Goal: Navigation & Orientation: Find specific page/section

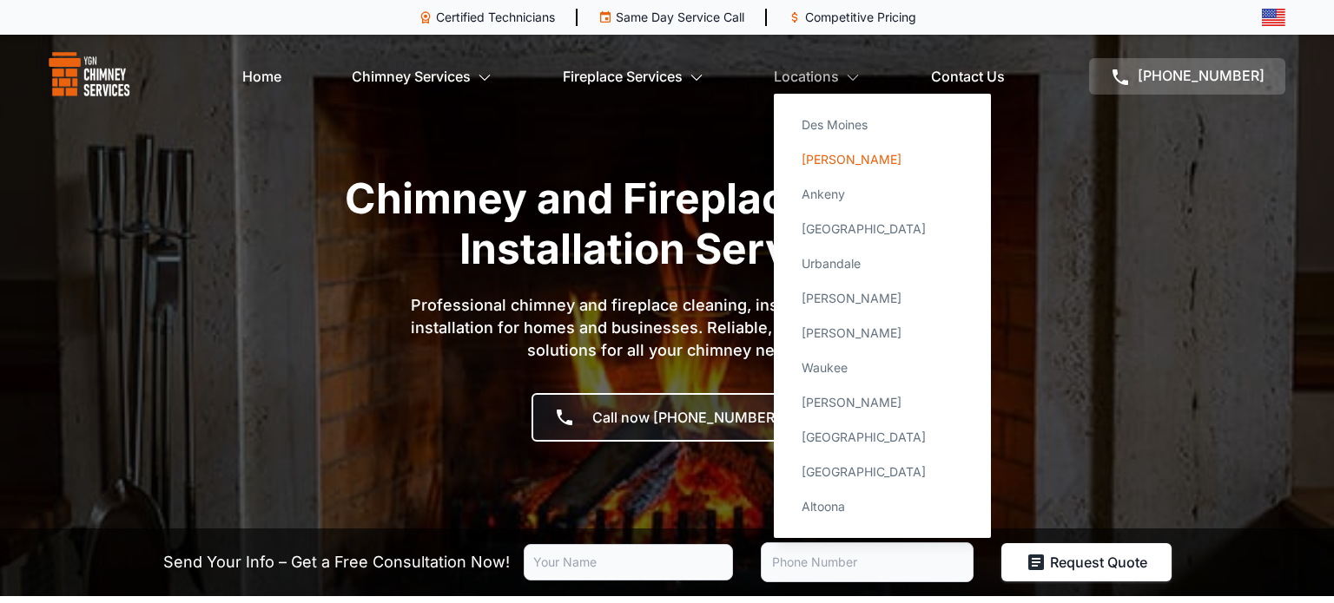
click at [844, 157] on link "[PERSON_NAME]" at bounding box center [881, 159] width 189 height 35
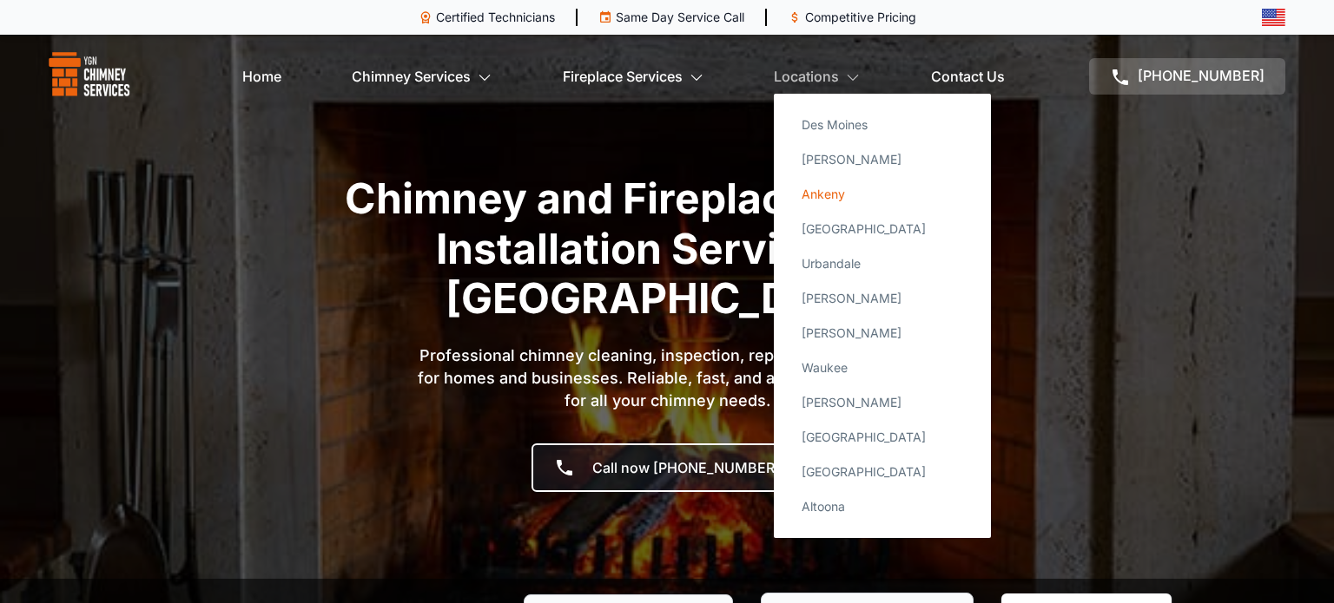
click at [850, 197] on link "Ankeny" at bounding box center [881, 194] width 189 height 35
click at [840, 134] on link "Des Moines" at bounding box center [881, 125] width 189 height 35
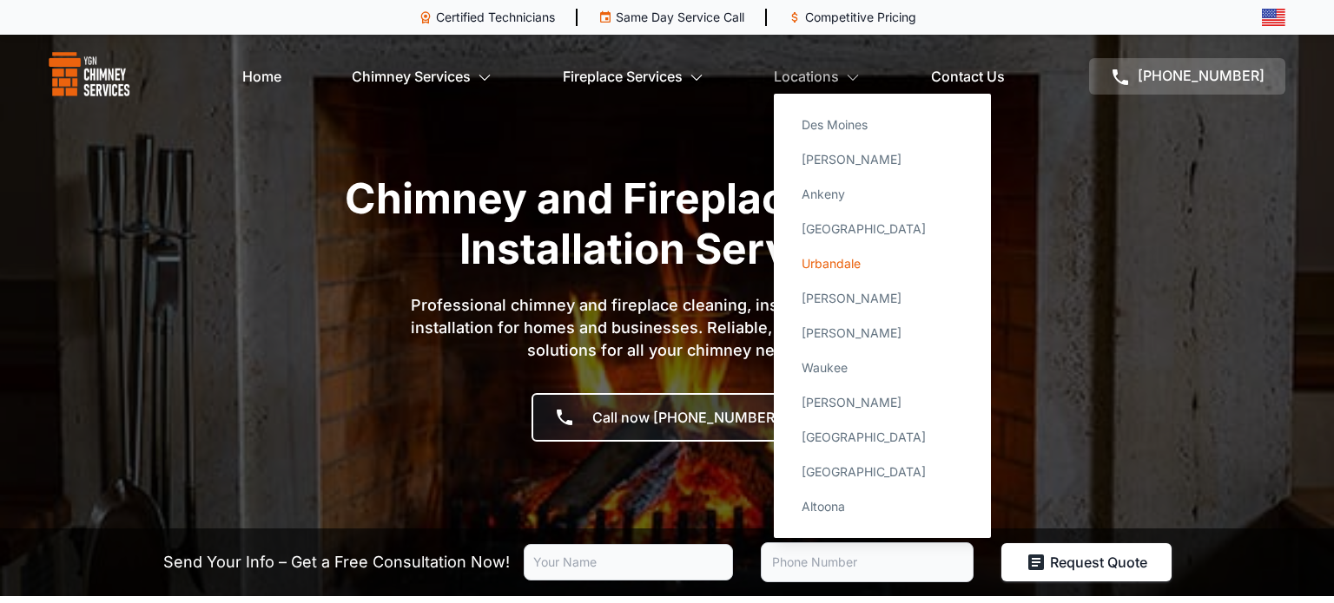
click at [840, 254] on link "Urbandale" at bounding box center [881, 264] width 189 height 35
